Goal: Transaction & Acquisition: Purchase product/service

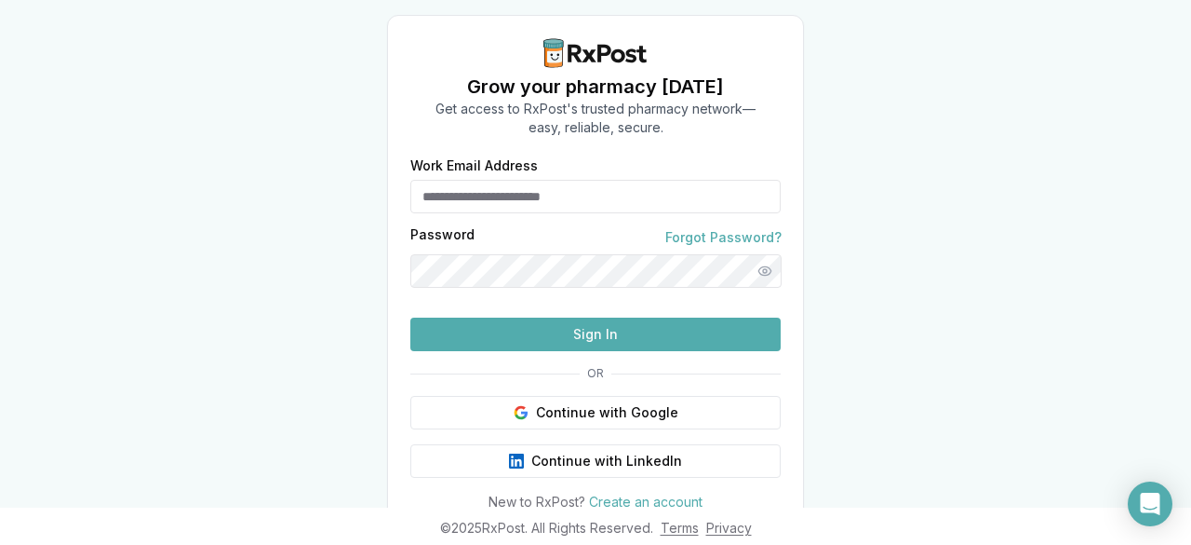
click at [594, 192] on input "Work Email Address" at bounding box center [596, 197] width 370 height 34
type input "*"
type input "**********"
click at [757, 274] on button "Show password" at bounding box center [765, 271] width 34 height 34
click at [411, 317] on button "Sign In" at bounding box center [596, 334] width 370 height 34
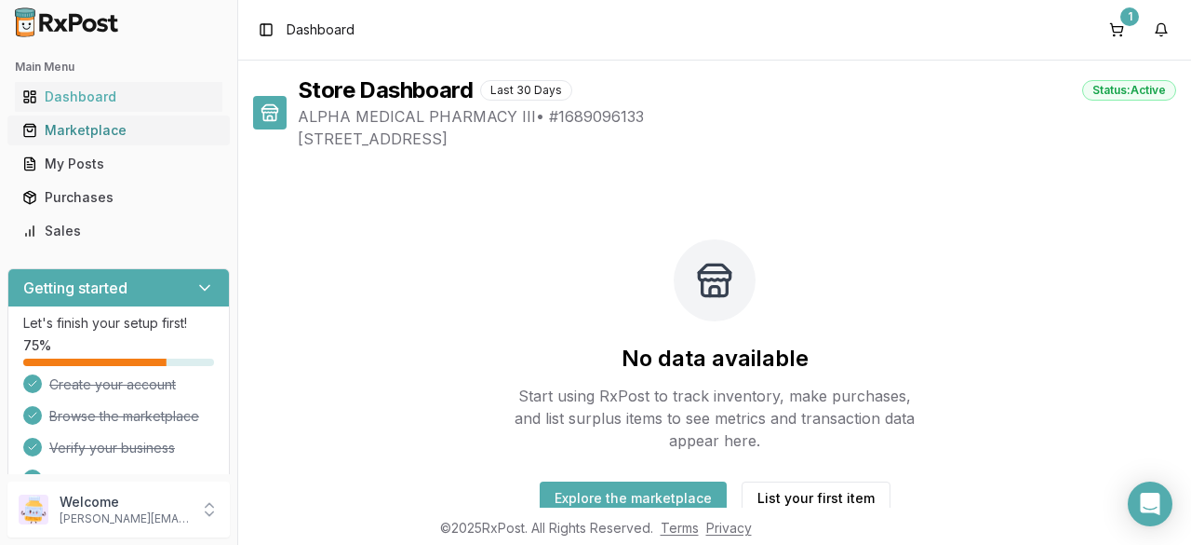
click at [76, 127] on div "Marketplace" at bounding box center [118, 130] width 193 height 19
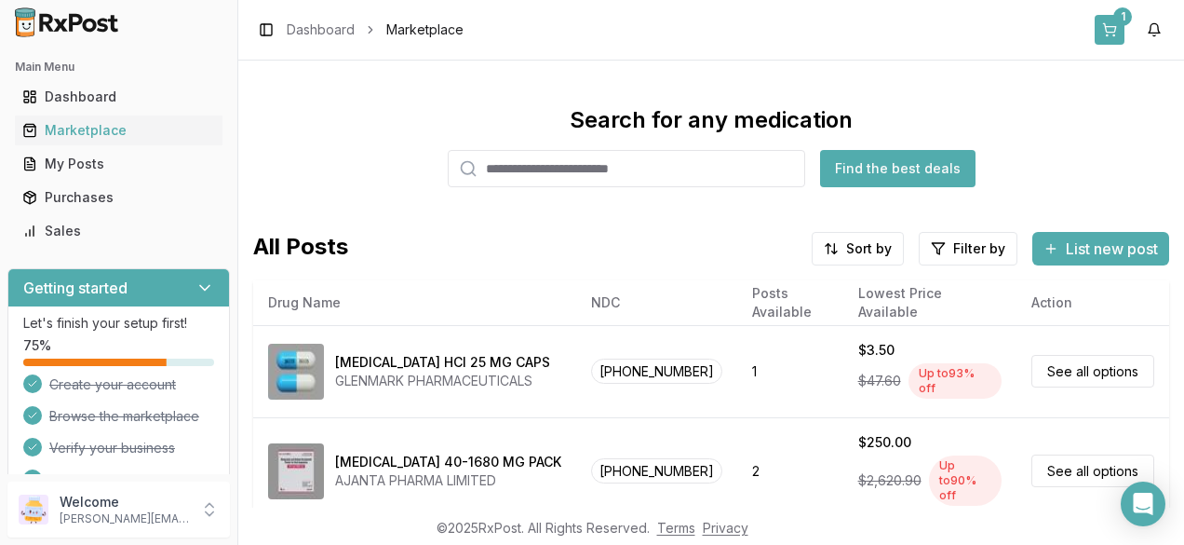
click at [1106, 33] on button "1" at bounding box center [1110, 30] width 30 height 30
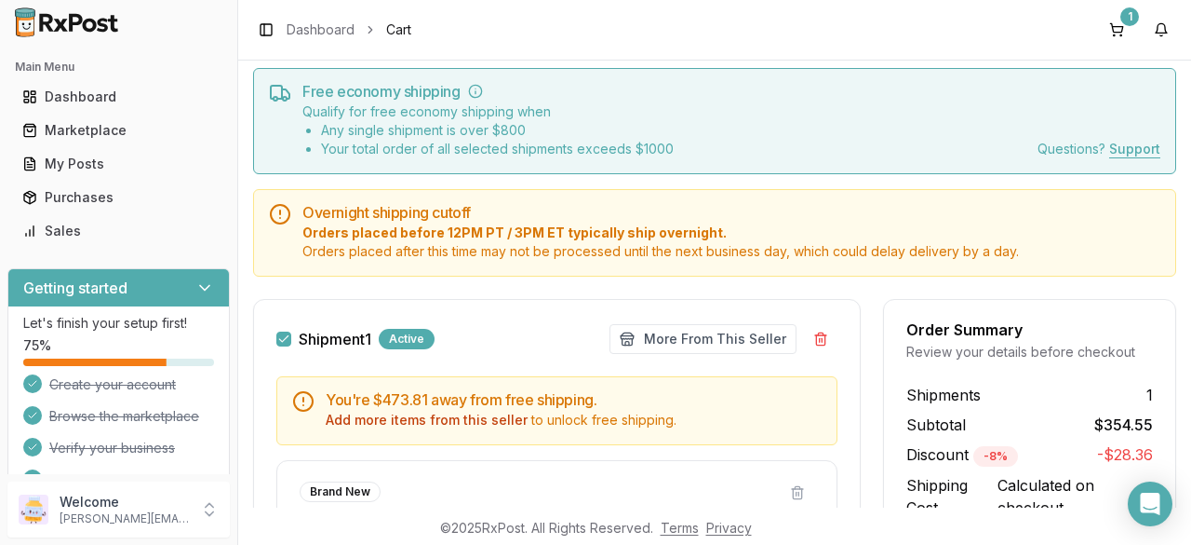
scroll to position [37, 0]
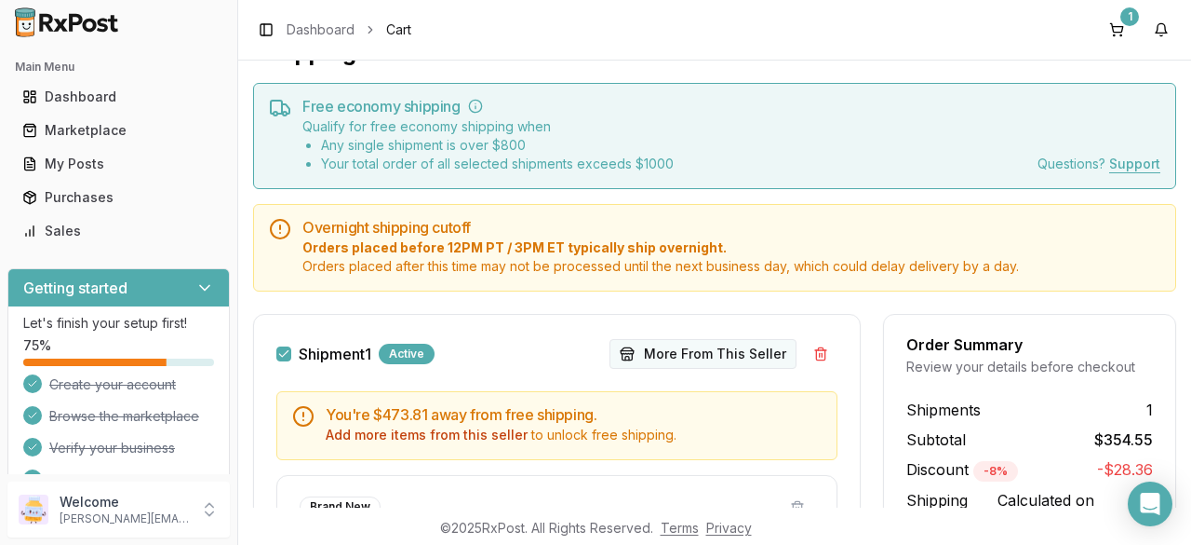
click at [726, 352] on button "More From This Seller" at bounding box center [703, 354] width 187 height 30
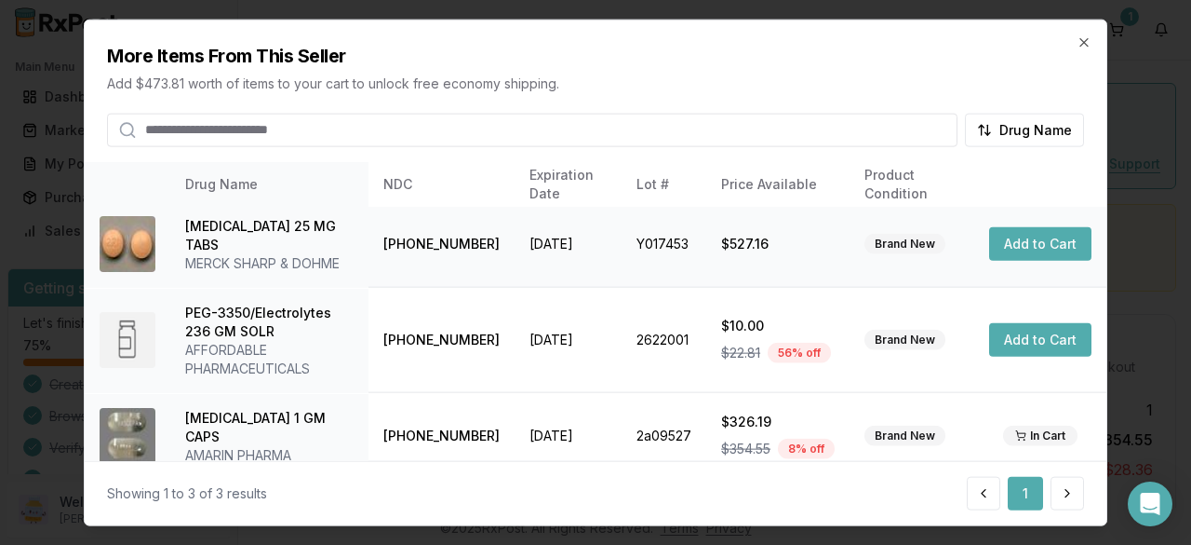
scroll to position [0, 0]
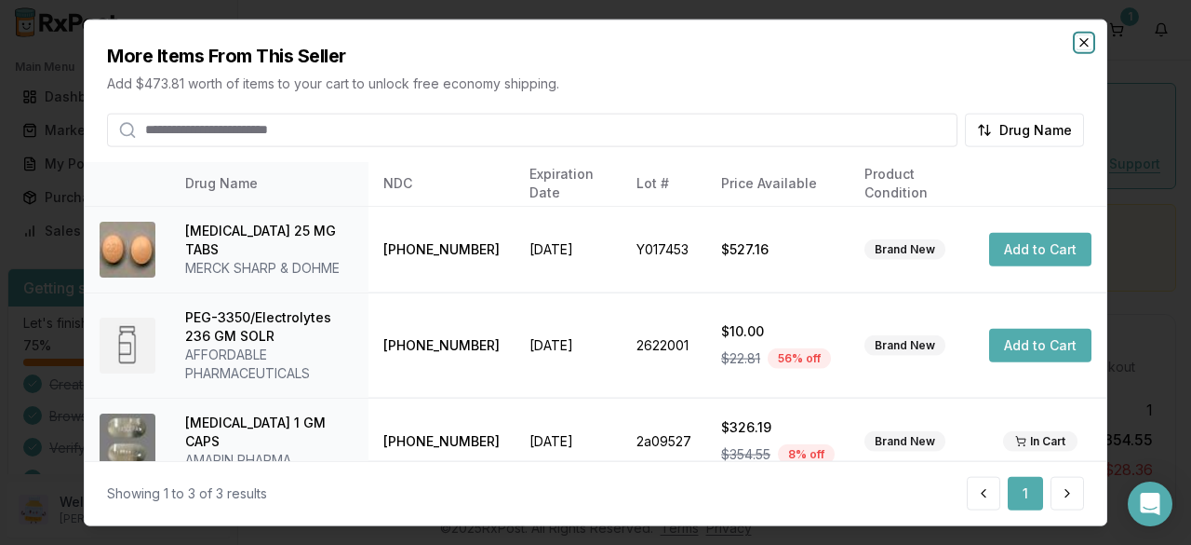
click at [1086, 46] on icon "button" at bounding box center [1084, 41] width 15 height 15
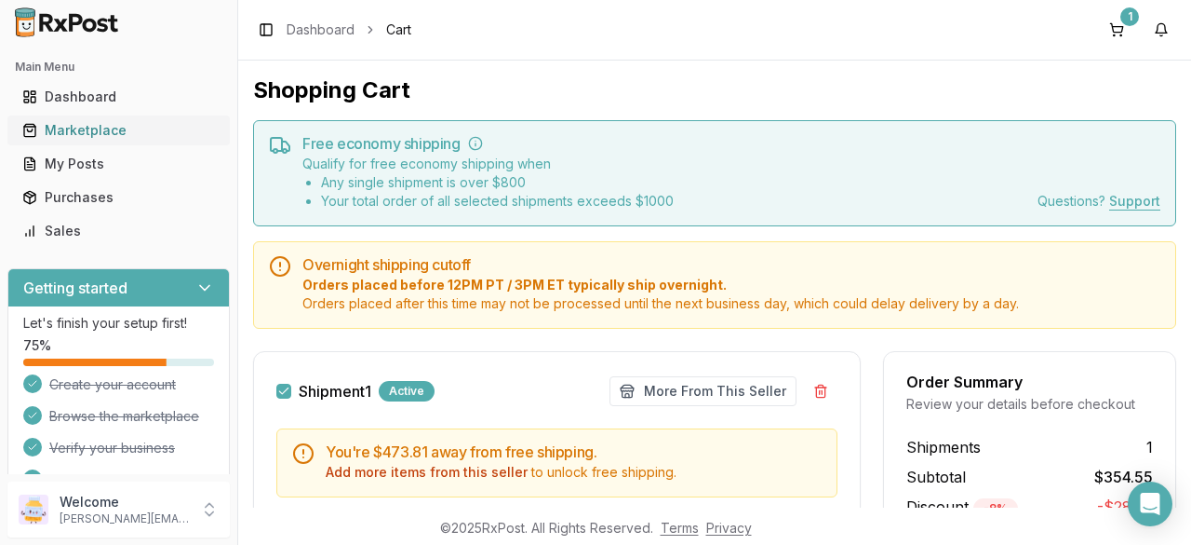
click at [57, 135] on div "Marketplace" at bounding box center [118, 130] width 193 height 19
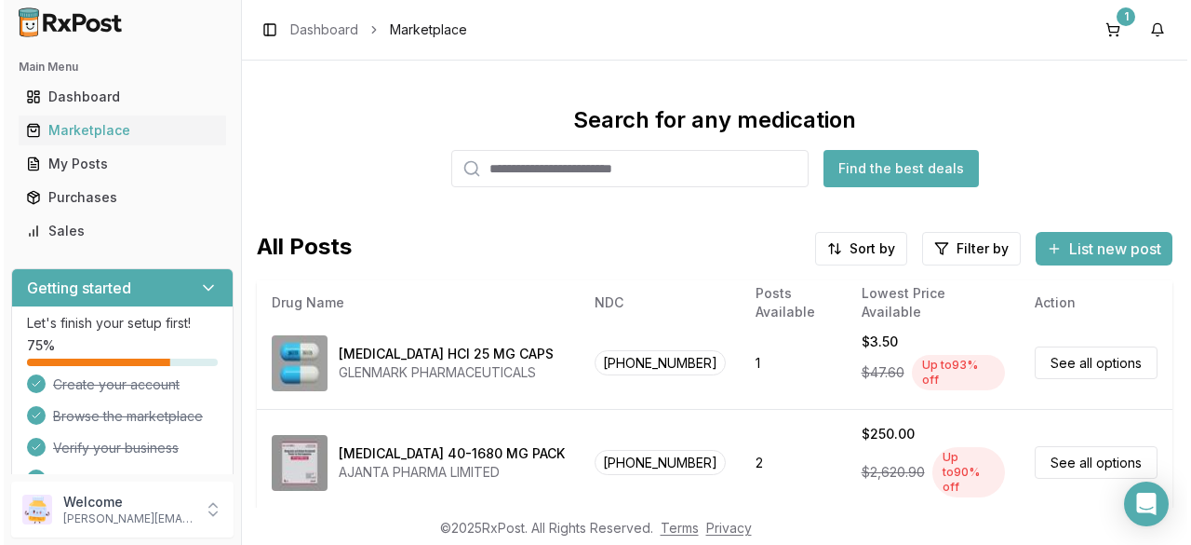
scroll to position [23, 0]
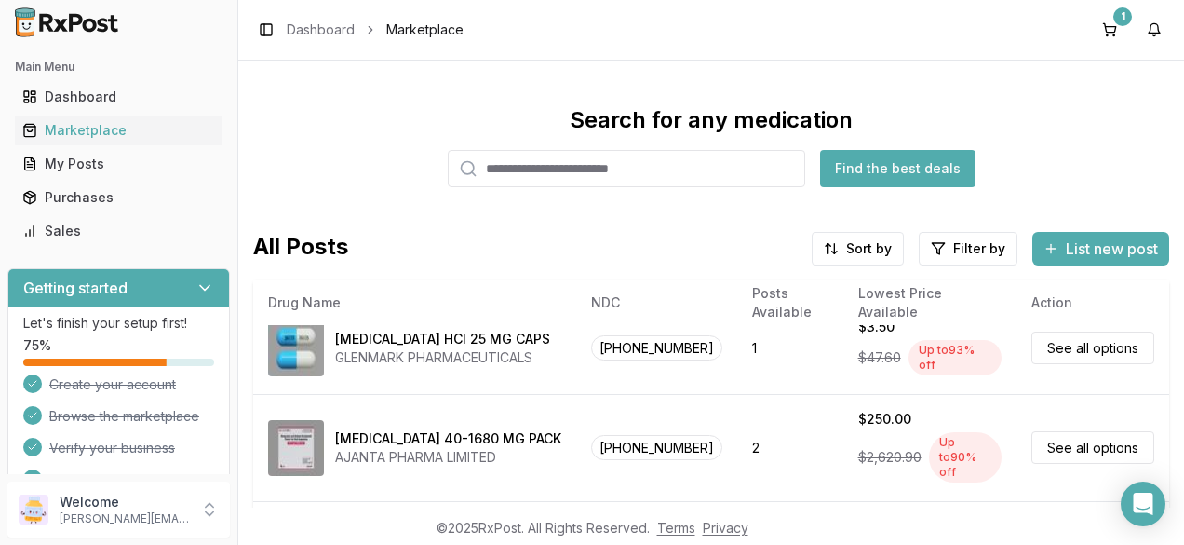
click at [635, 178] on input "search" at bounding box center [626, 168] width 357 height 37
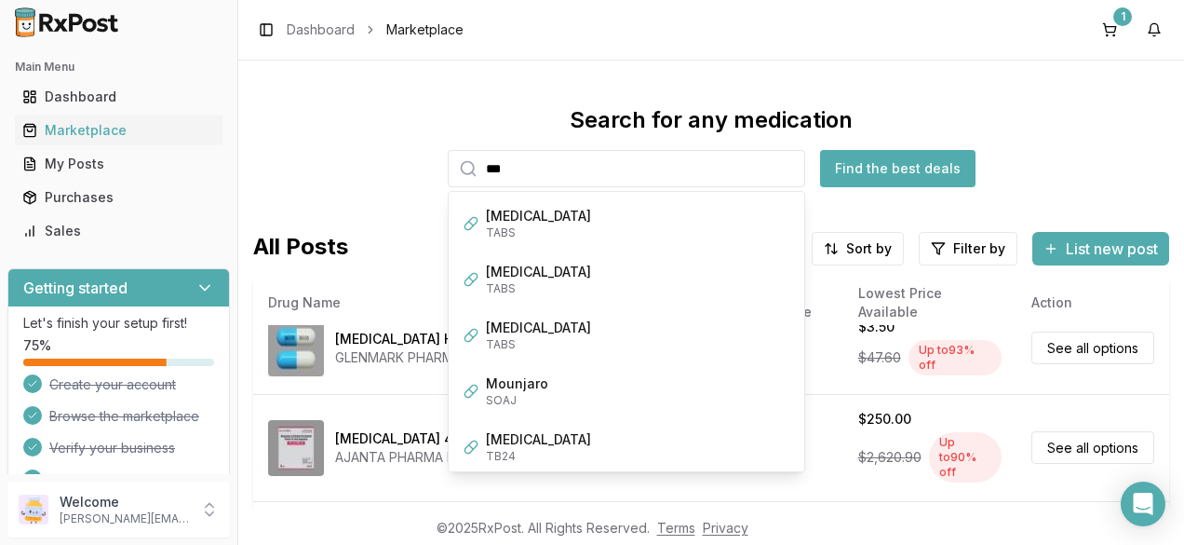
type input "****"
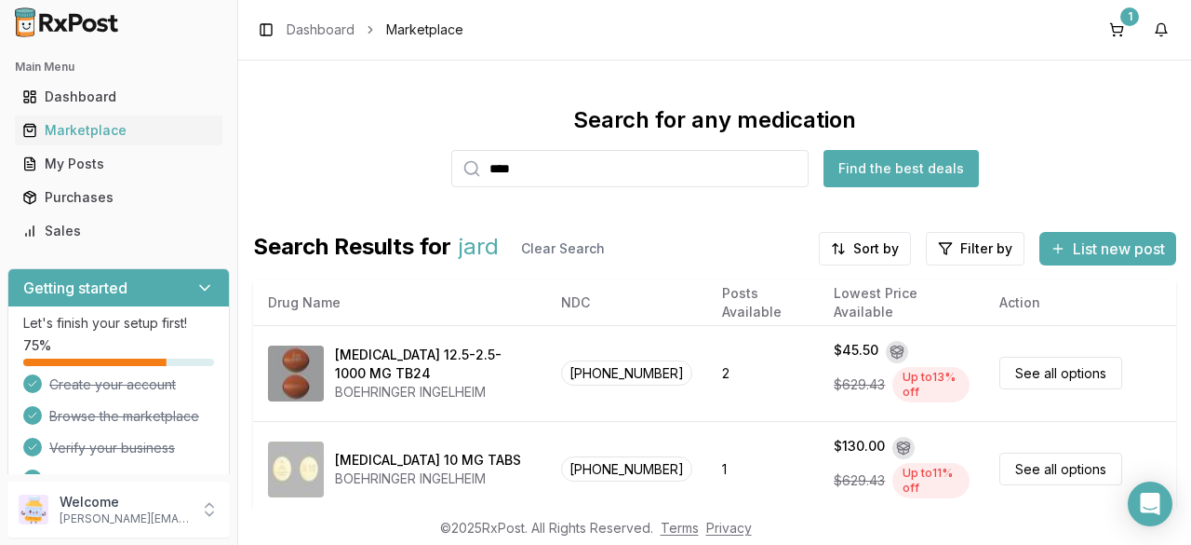
drag, startPoint x: 609, startPoint y: 159, endPoint x: 449, endPoint y: 140, distance: 161.3
click at [449, 140] on div "Search for any medication **** Jardiance TABS Synjardy TABS Empagliflozin TABS …" at bounding box center [714, 146] width 923 height 82
type input "*"
click at [316, 32] on link "Dashboard" at bounding box center [321, 29] width 68 height 19
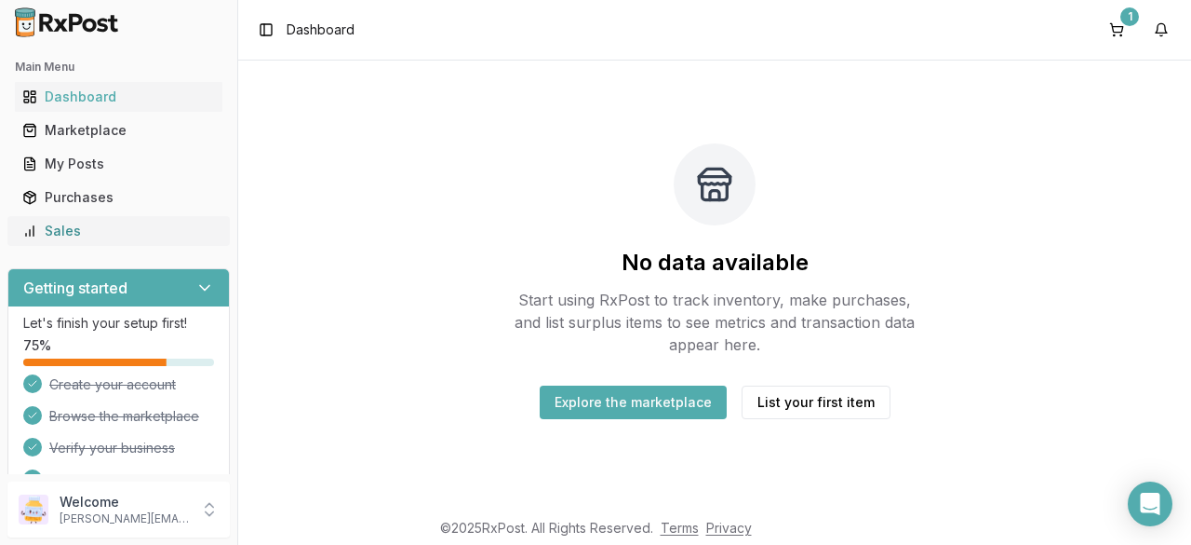
click at [69, 229] on div "Sales" at bounding box center [118, 231] width 193 height 19
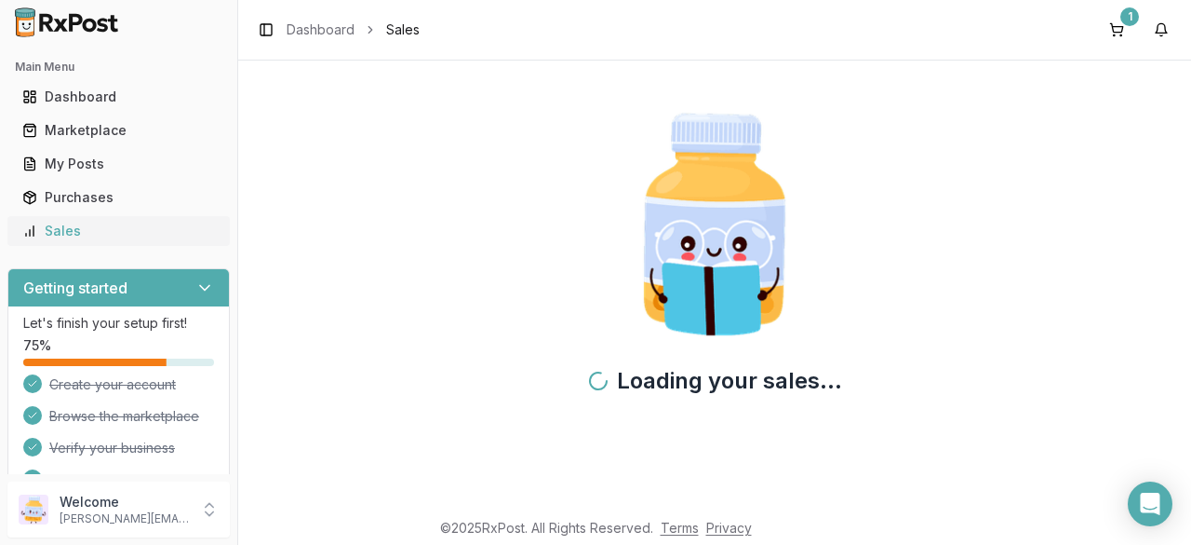
scroll to position [29, 0]
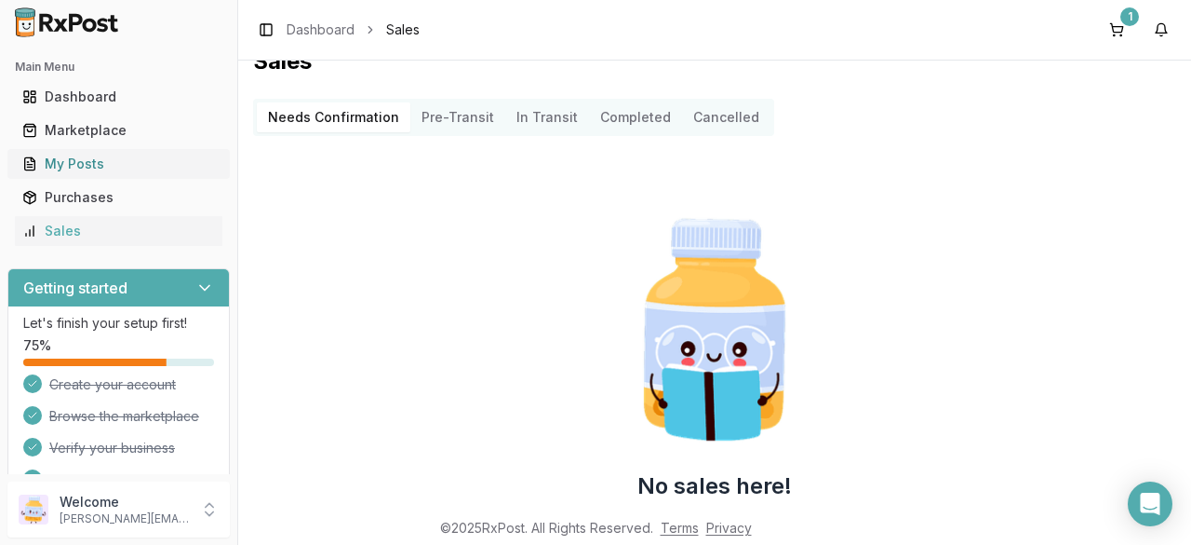
click at [81, 176] on link "My Posts" at bounding box center [119, 164] width 208 height 34
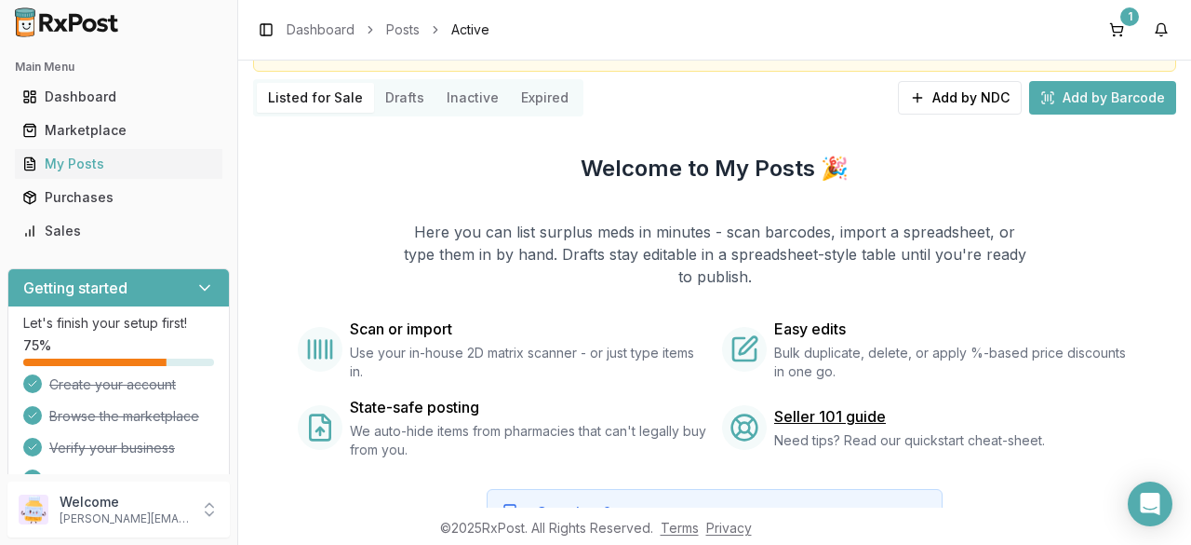
scroll to position [116, 0]
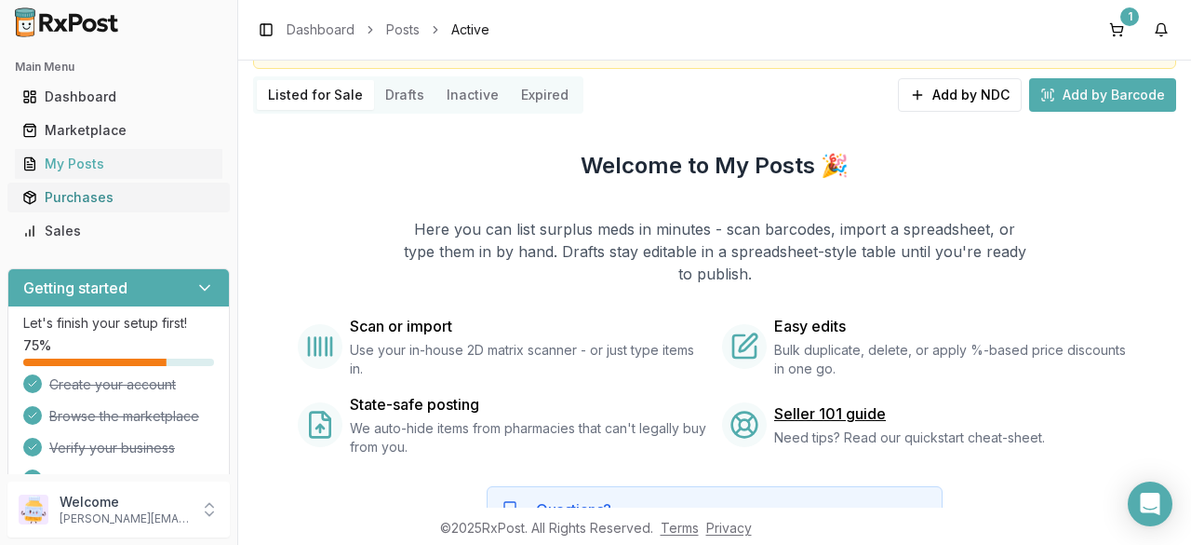
click at [101, 195] on div "Purchases" at bounding box center [118, 197] width 193 height 19
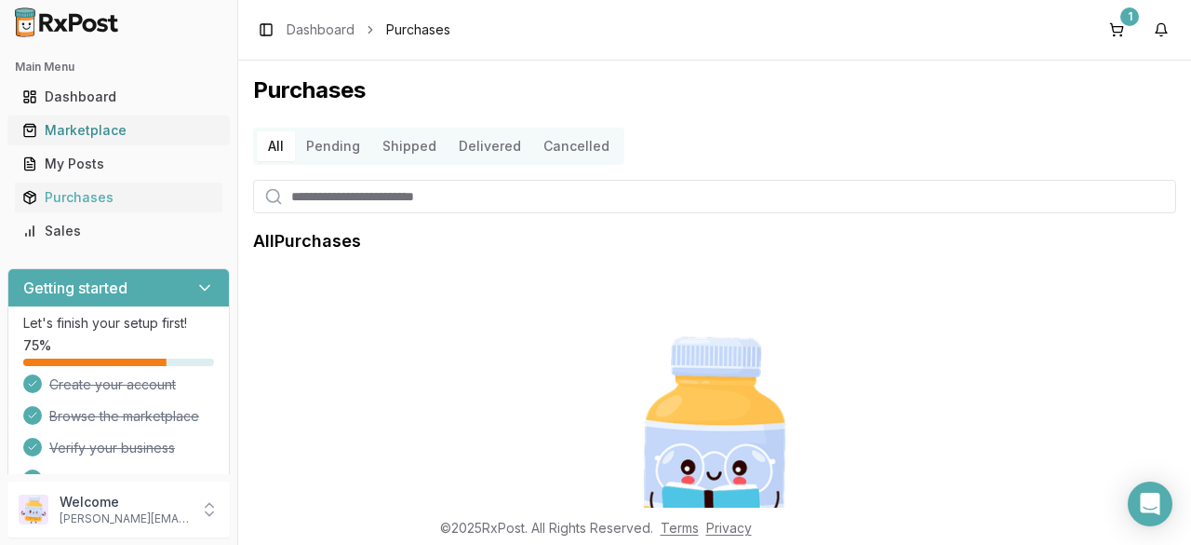
click at [93, 133] on div "Marketplace" at bounding box center [118, 130] width 193 height 19
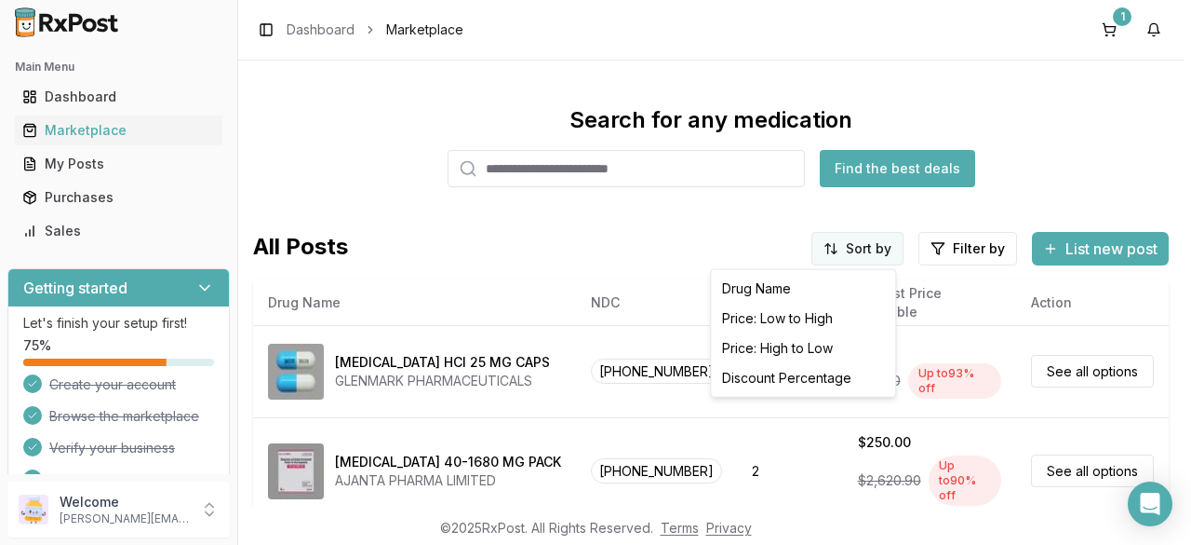
click at [884, 258] on html "Main Menu Dashboard Marketplace My Posts Purchases Sales Getting started Let's …" at bounding box center [595, 272] width 1191 height 545
click at [834, 345] on div "Price: High to Low" at bounding box center [803, 348] width 177 height 30
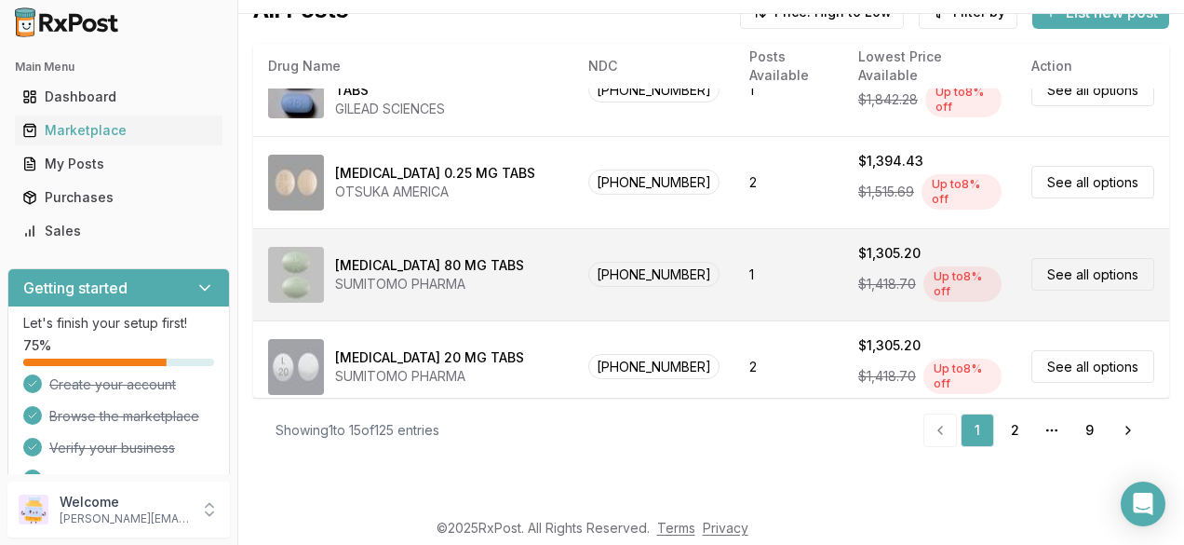
scroll to position [121, 0]
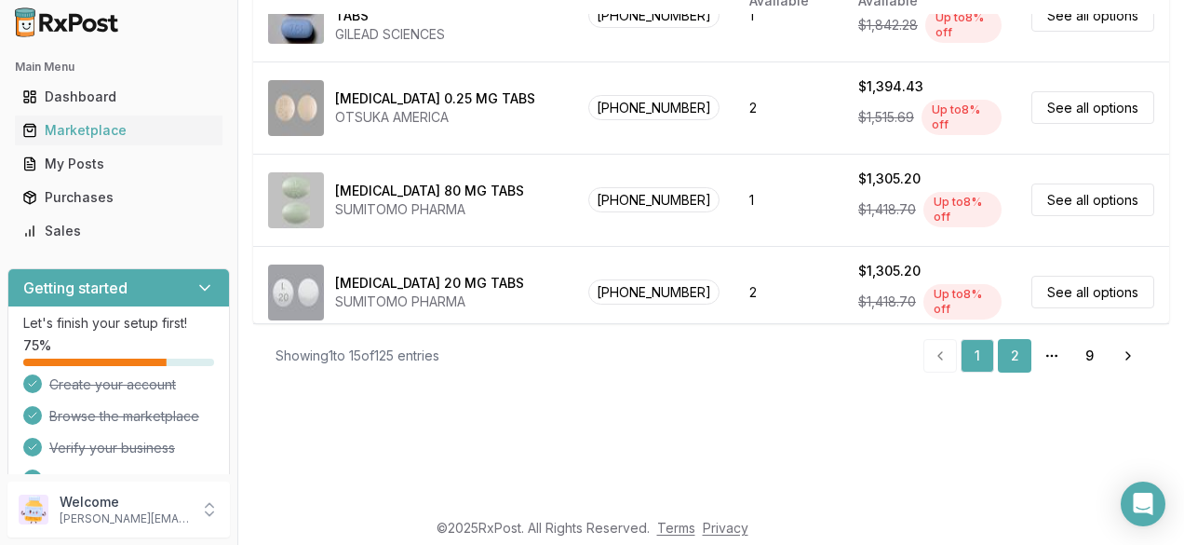
click at [1015, 359] on link "2" at bounding box center [1015, 356] width 34 height 34
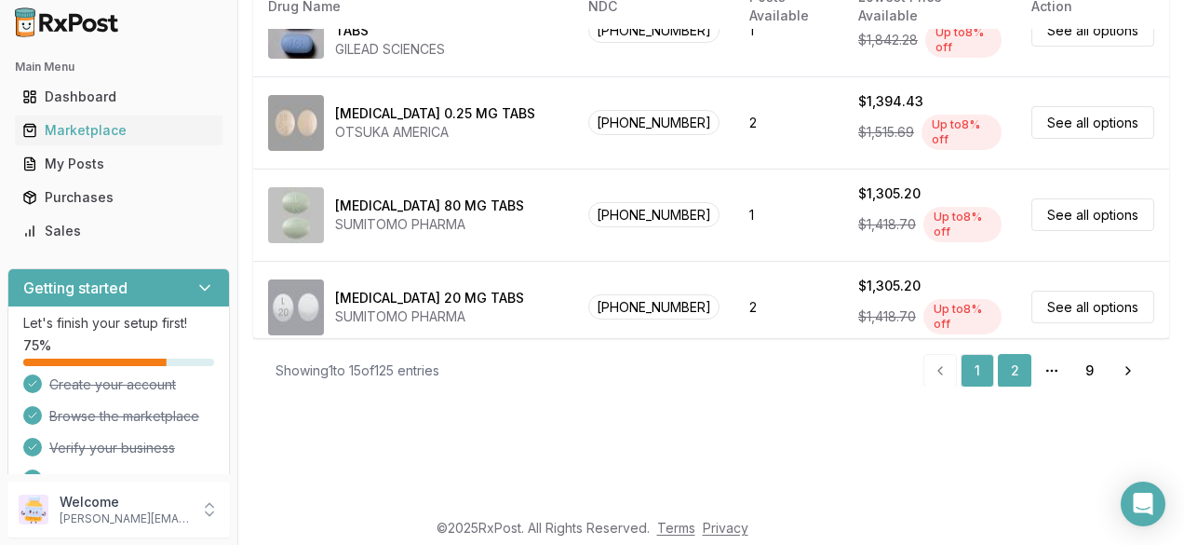
scroll to position [168, 0]
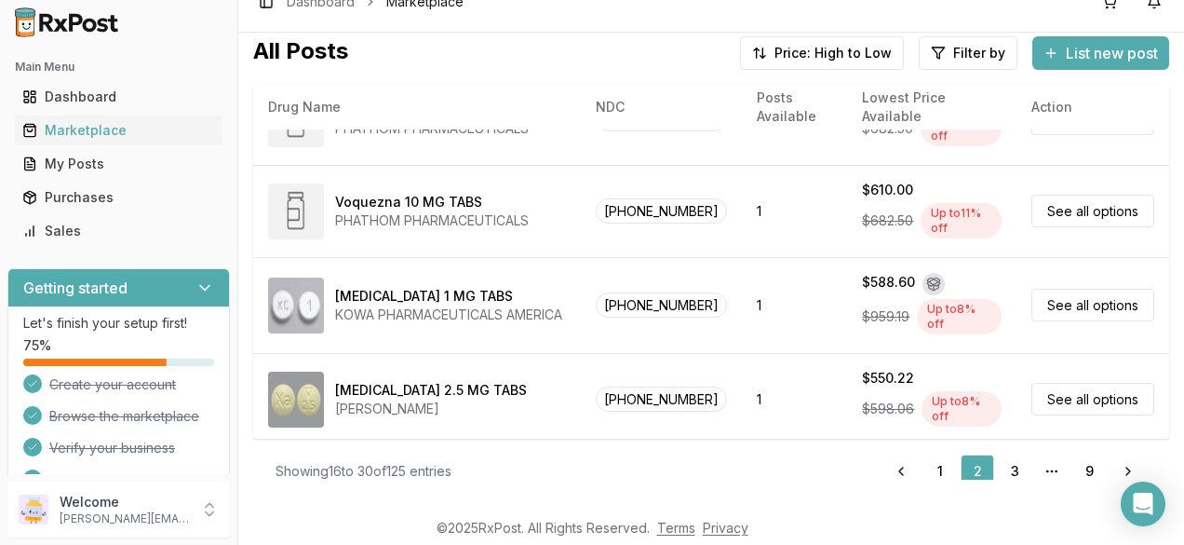
scroll to position [908, 0]
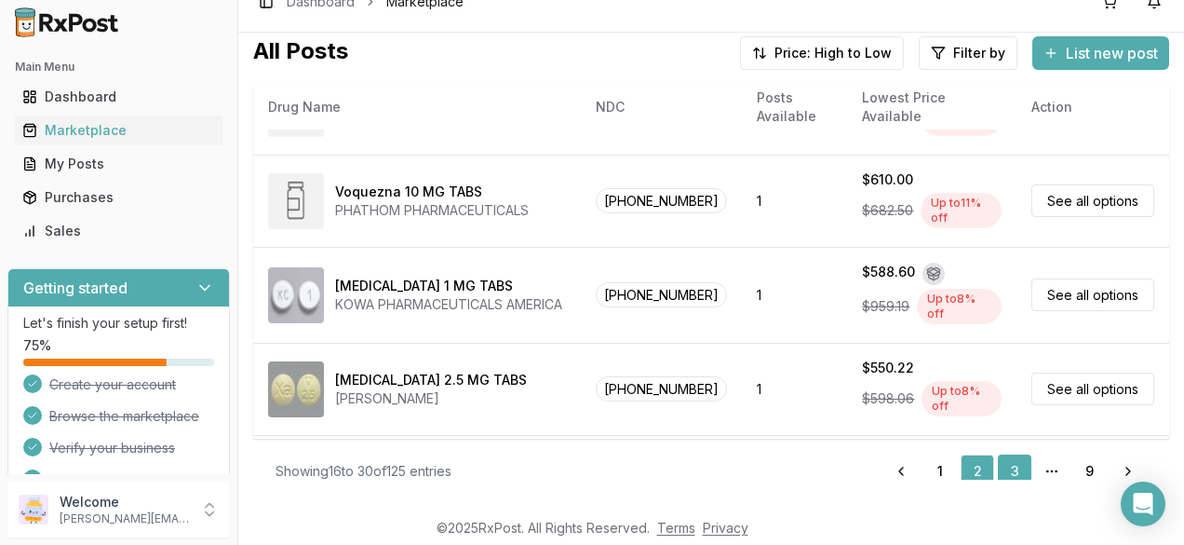
click at [1000, 471] on link "3" at bounding box center [1015, 471] width 34 height 34
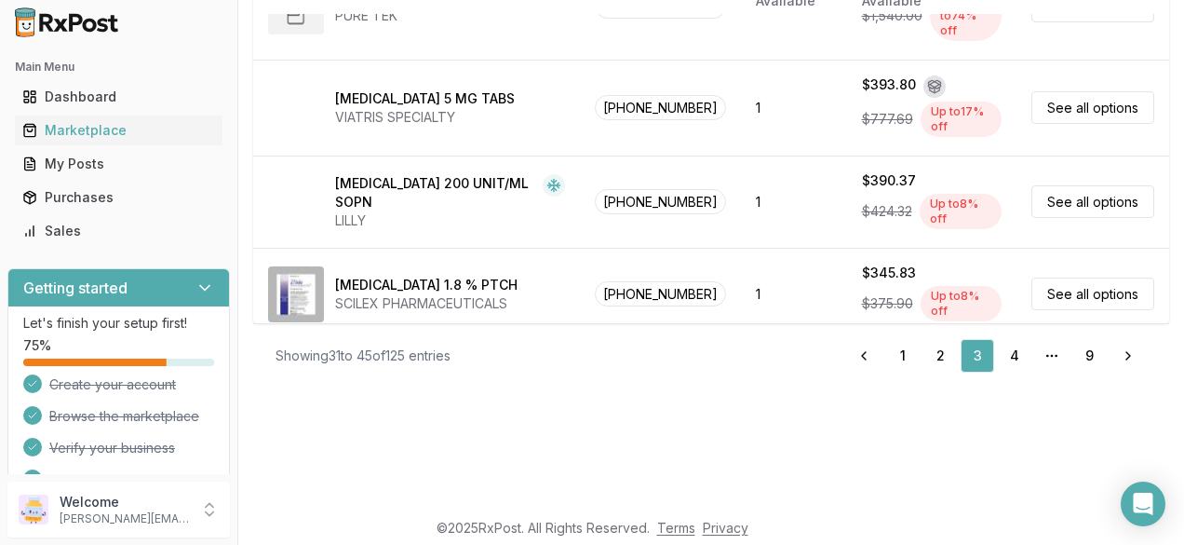
scroll to position [1066, 0]
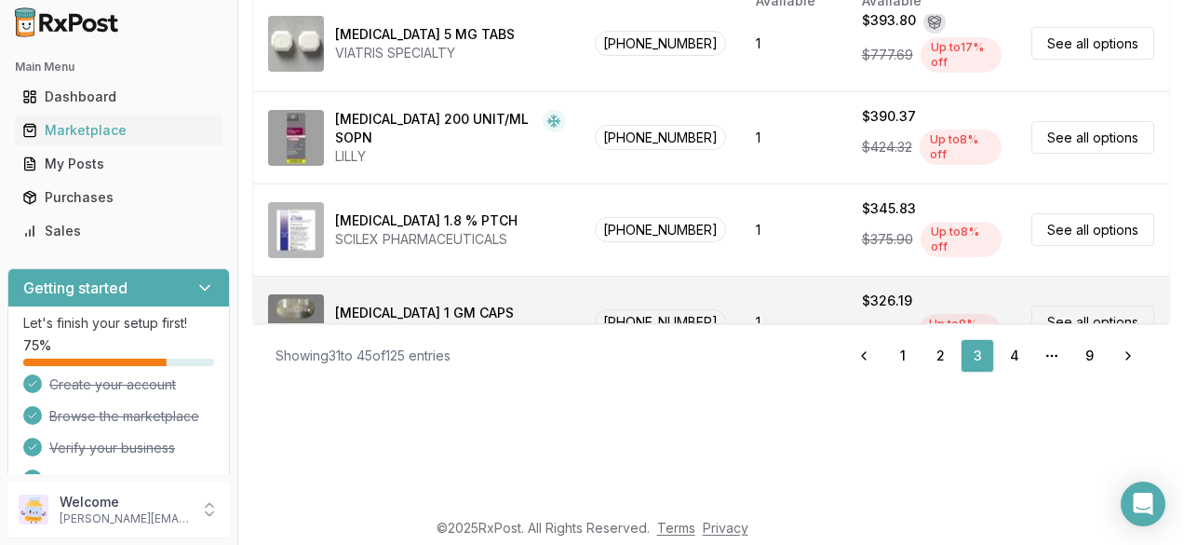
click at [1080, 305] on link "See all options" at bounding box center [1092, 321] width 123 height 33
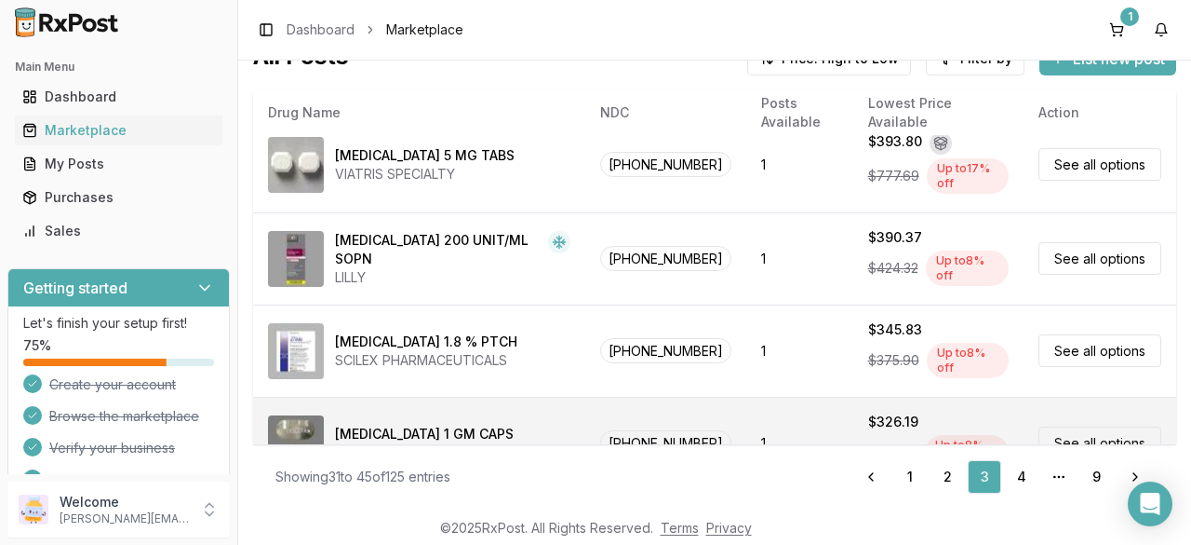
scroll to position [43, 0]
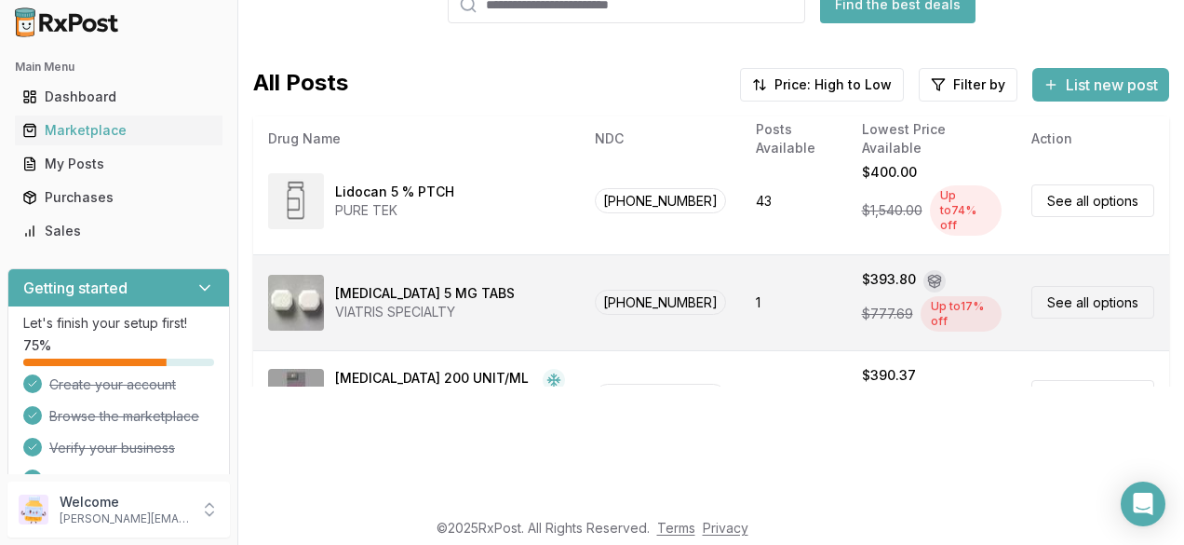
scroll to position [1066, 0]
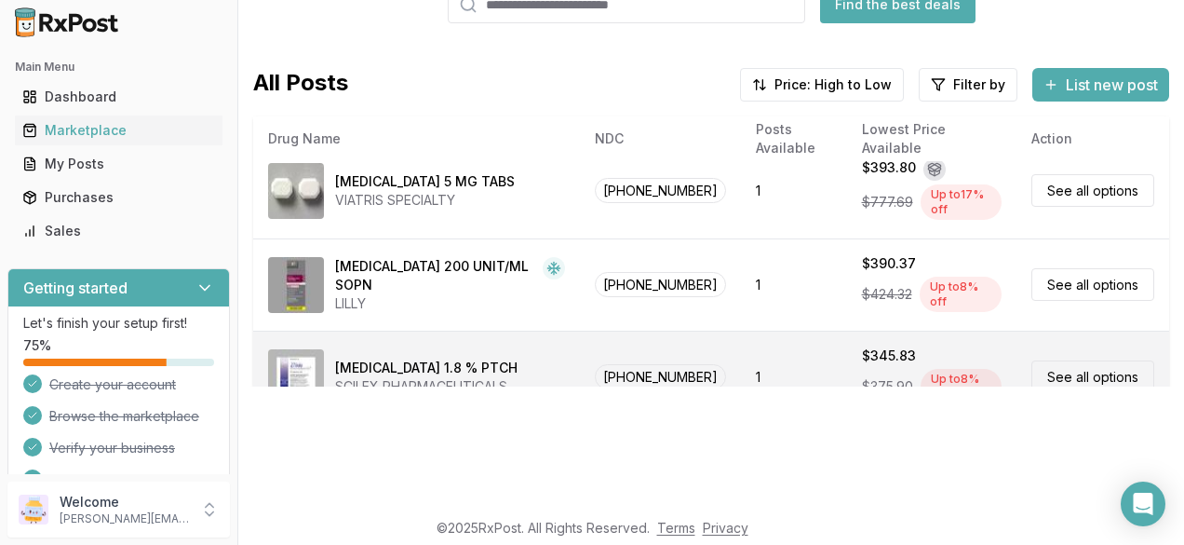
click at [1093, 360] on link "See all options" at bounding box center [1092, 376] width 123 height 33
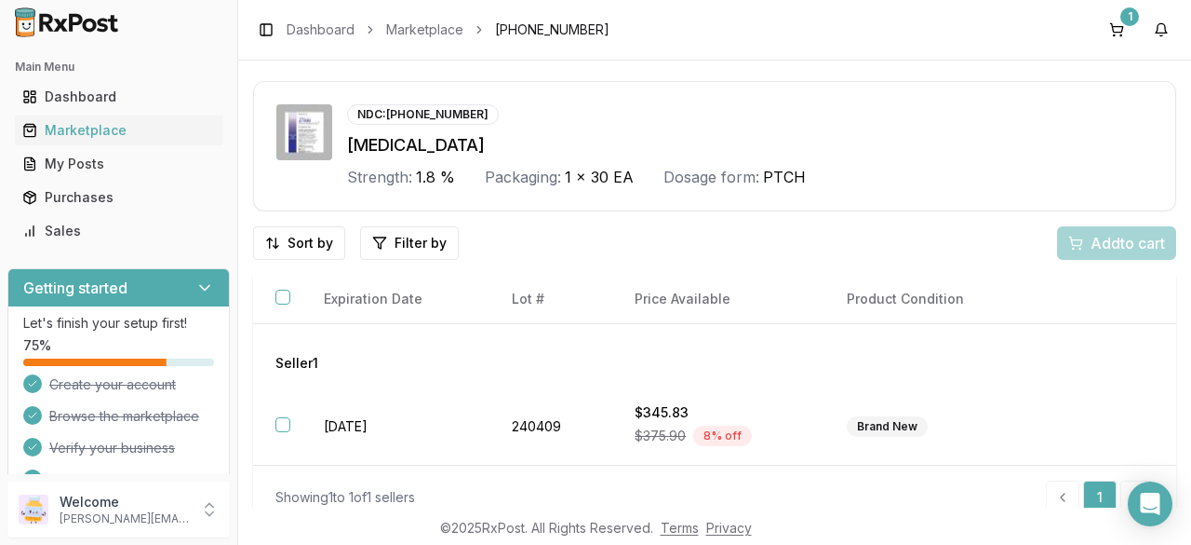
scroll to position [61, 0]
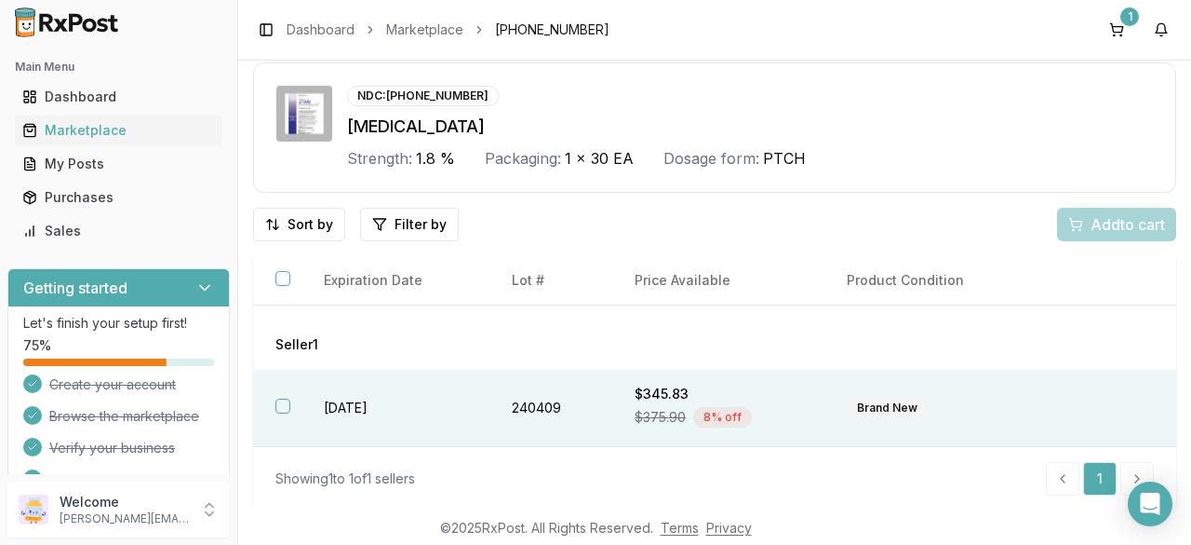
click at [279, 411] on button "button" at bounding box center [283, 405] width 15 height 15
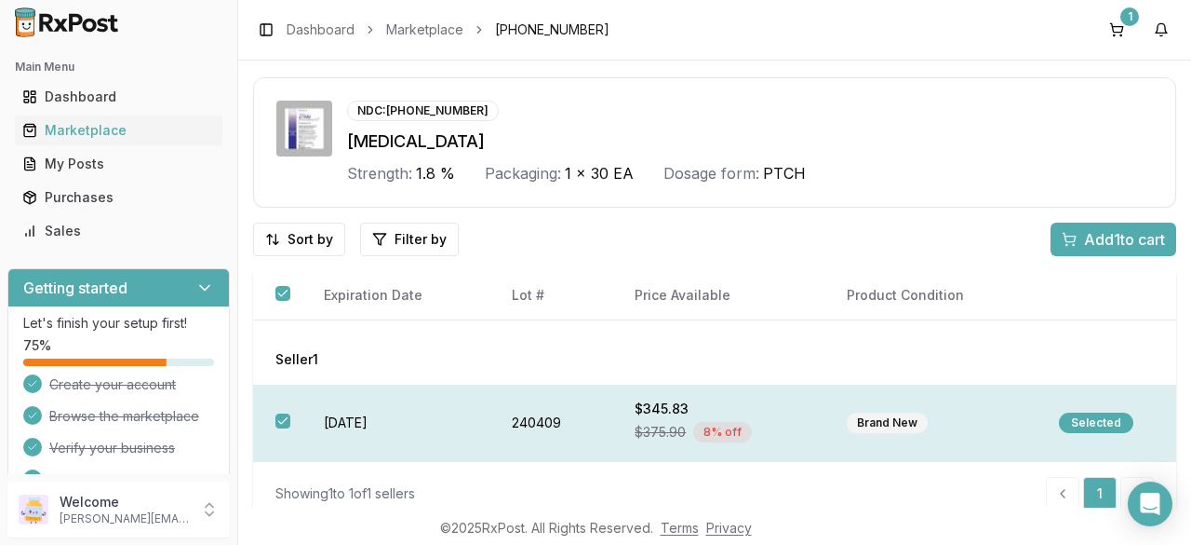
scroll to position [38, 0]
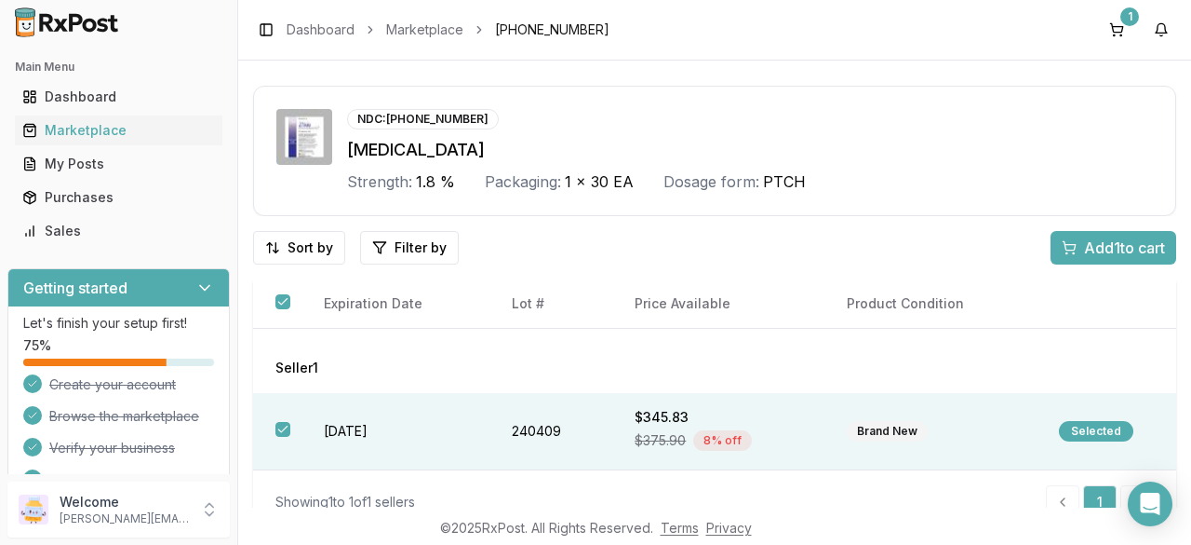
click at [1130, 241] on span "Add 1 to cart" at bounding box center [1124, 247] width 81 height 22
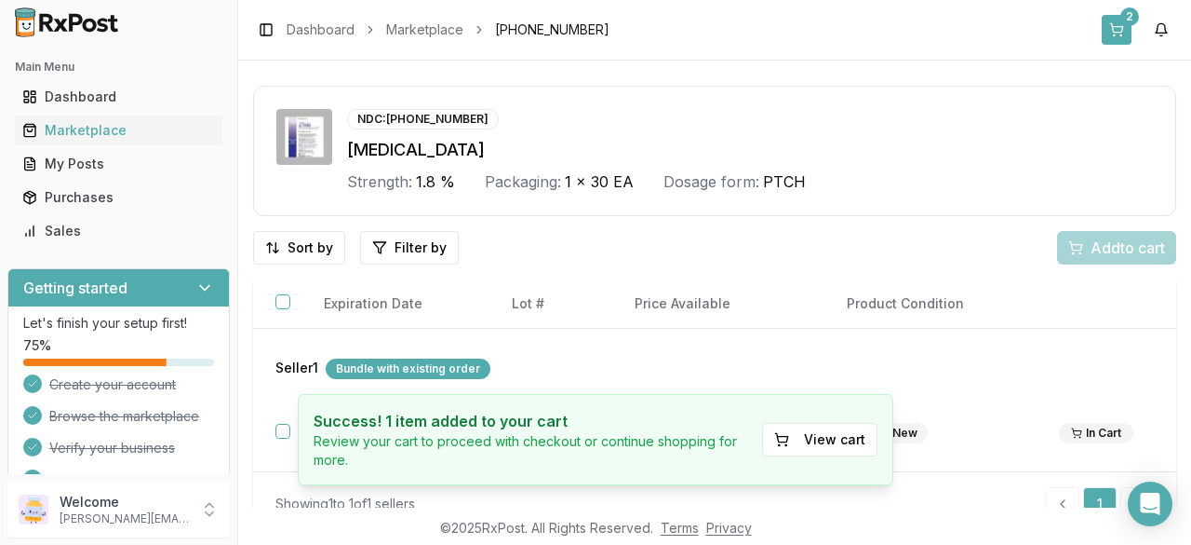
click at [1113, 34] on button "2" at bounding box center [1117, 30] width 30 height 30
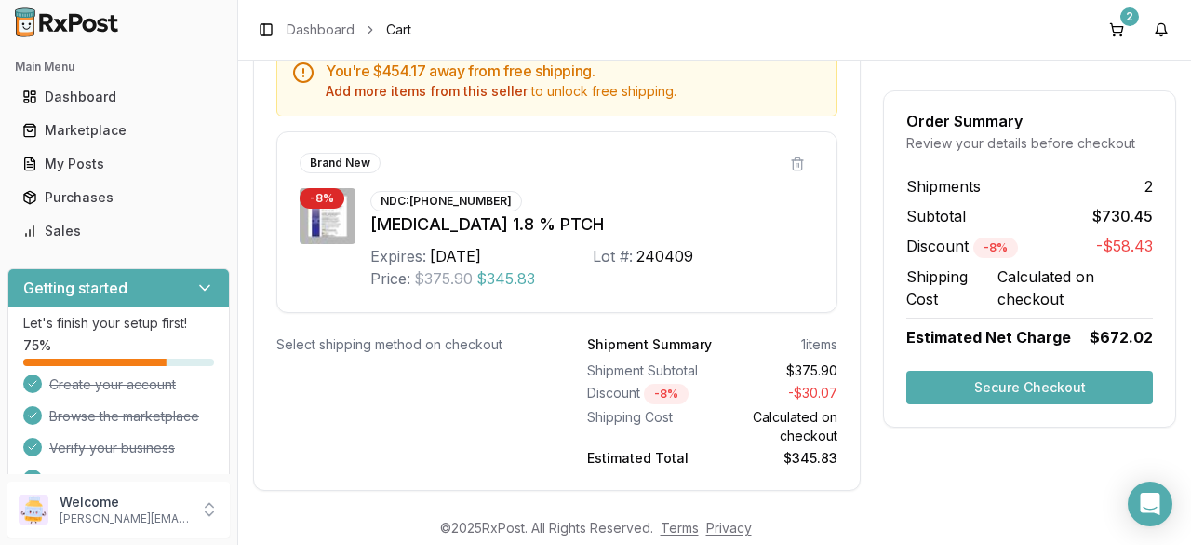
scroll to position [949, 0]
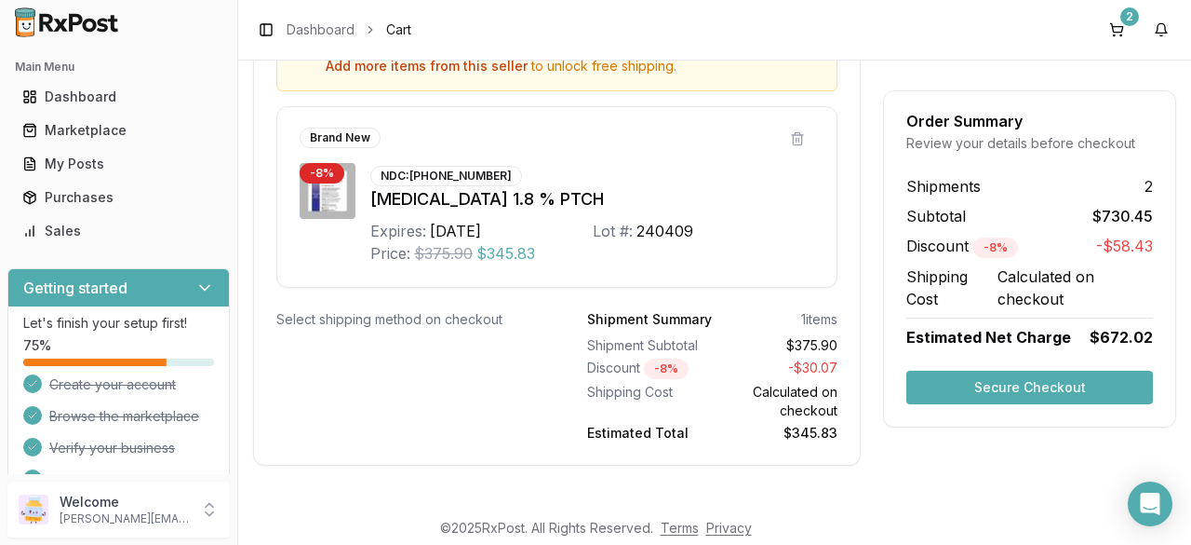
click at [1005, 394] on button "Secure Checkout" at bounding box center [1030, 387] width 247 height 34
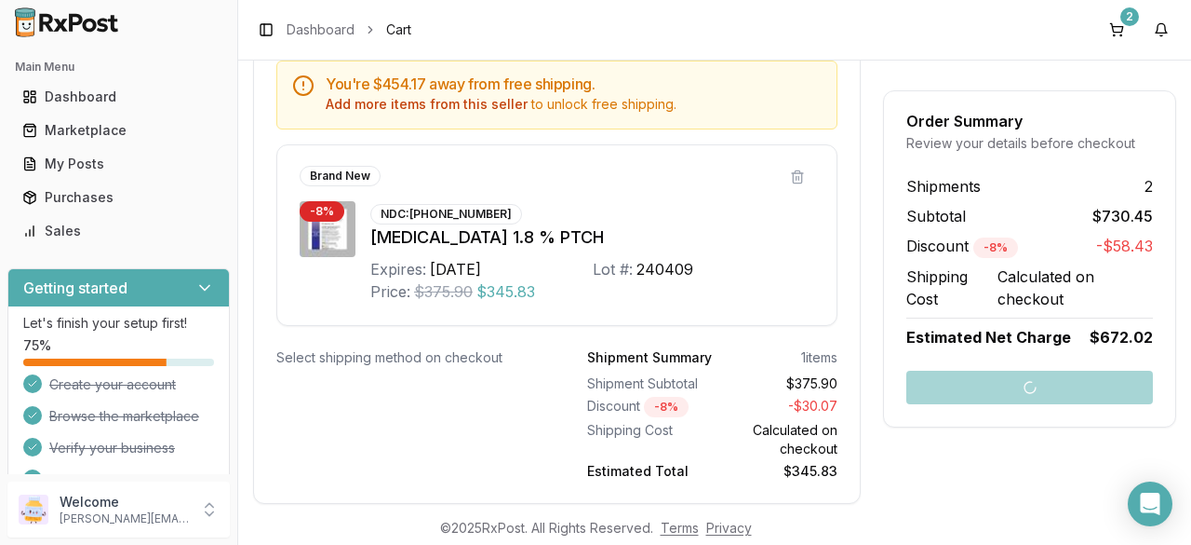
scroll to position [902, 0]
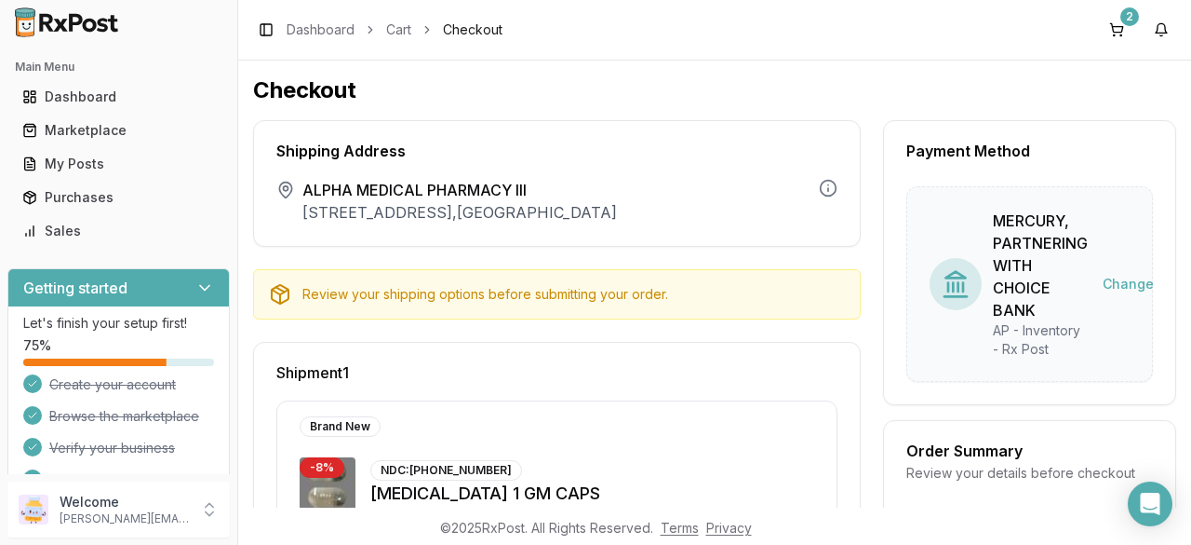
click at [80, 29] on img at bounding box center [66, 22] width 119 height 30
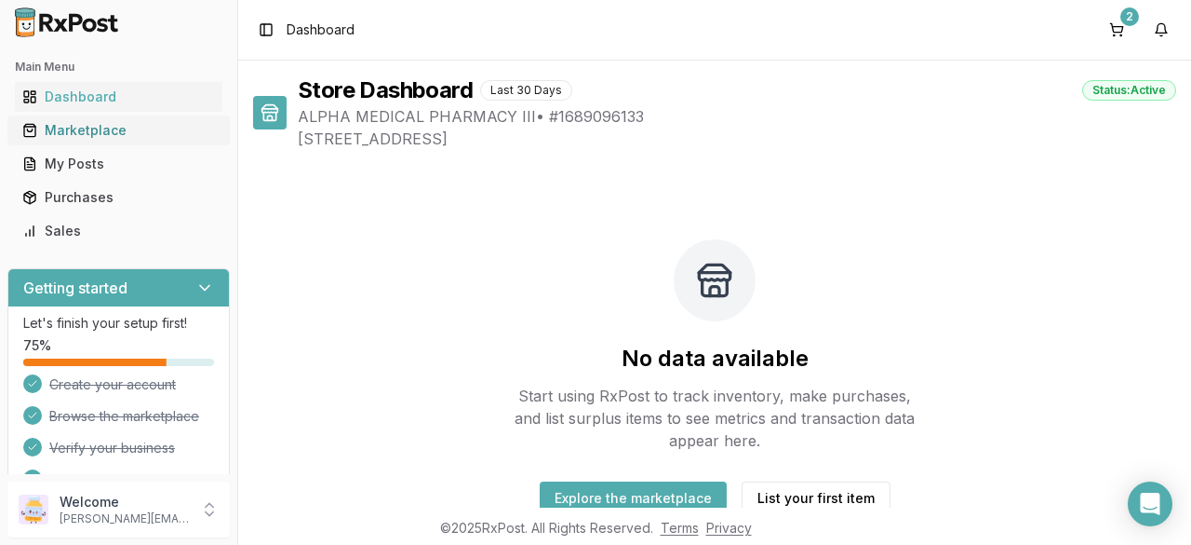
click at [84, 141] on link "Marketplace" at bounding box center [119, 131] width 208 height 34
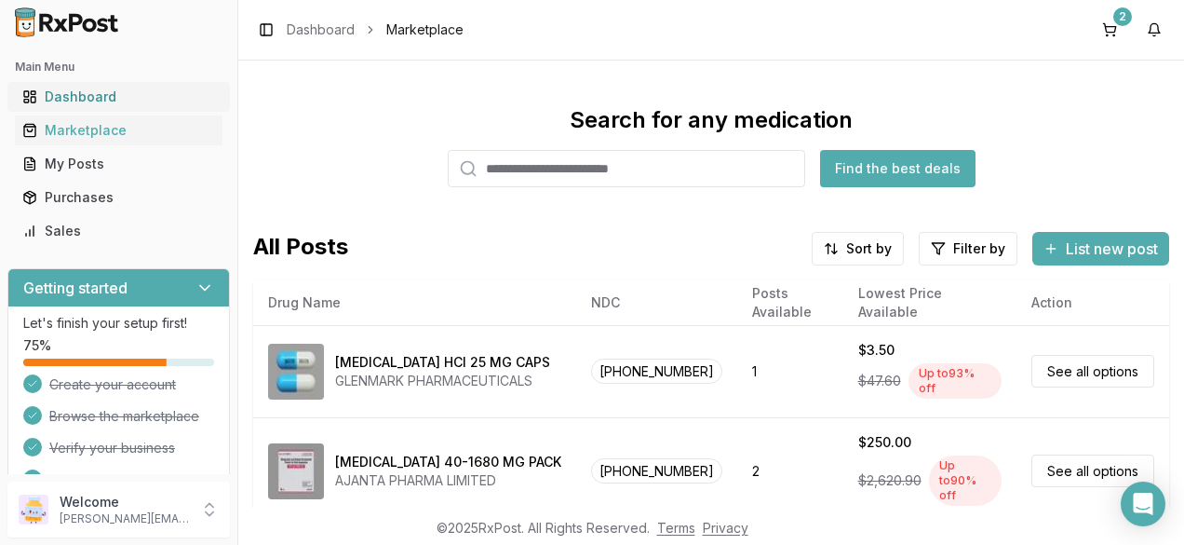
click at [58, 96] on div "Dashboard" at bounding box center [118, 97] width 193 height 19
